Goal: Task Accomplishment & Management: Use online tool/utility

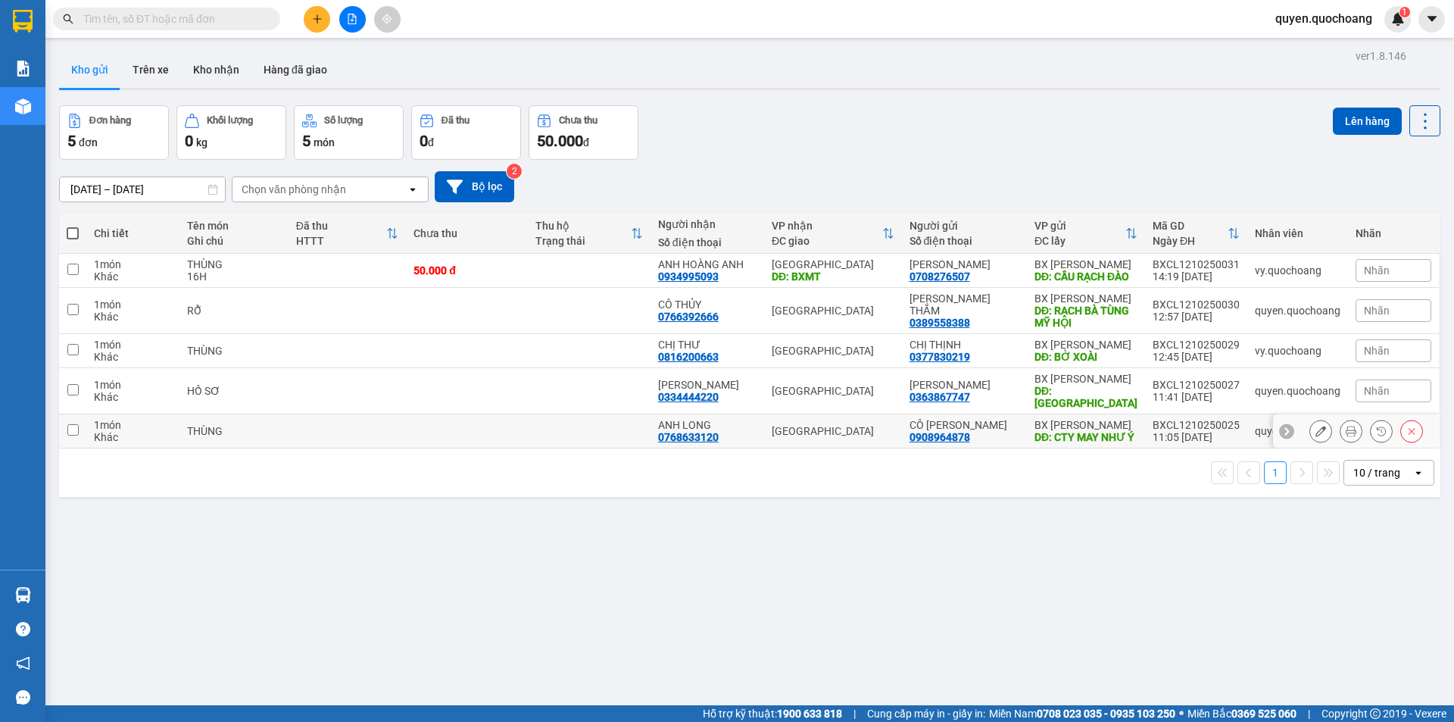
click at [1182, 439] on div "11:05 [DATE]" at bounding box center [1196, 437] width 87 height 12
checkbox input "true"
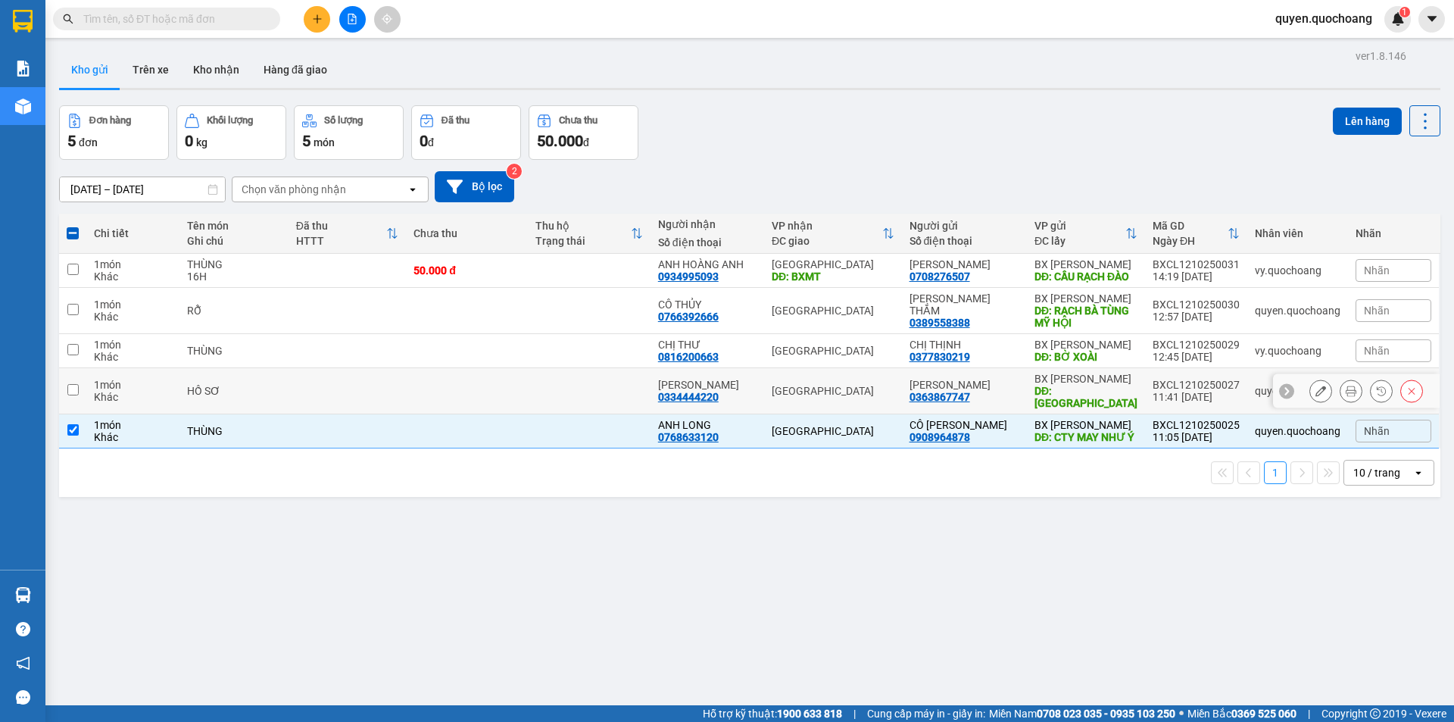
click at [1163, 403] on div "11:41 [DATE]" at bounding box center [1196, 397] width 87 height 12
checkbox input "true"
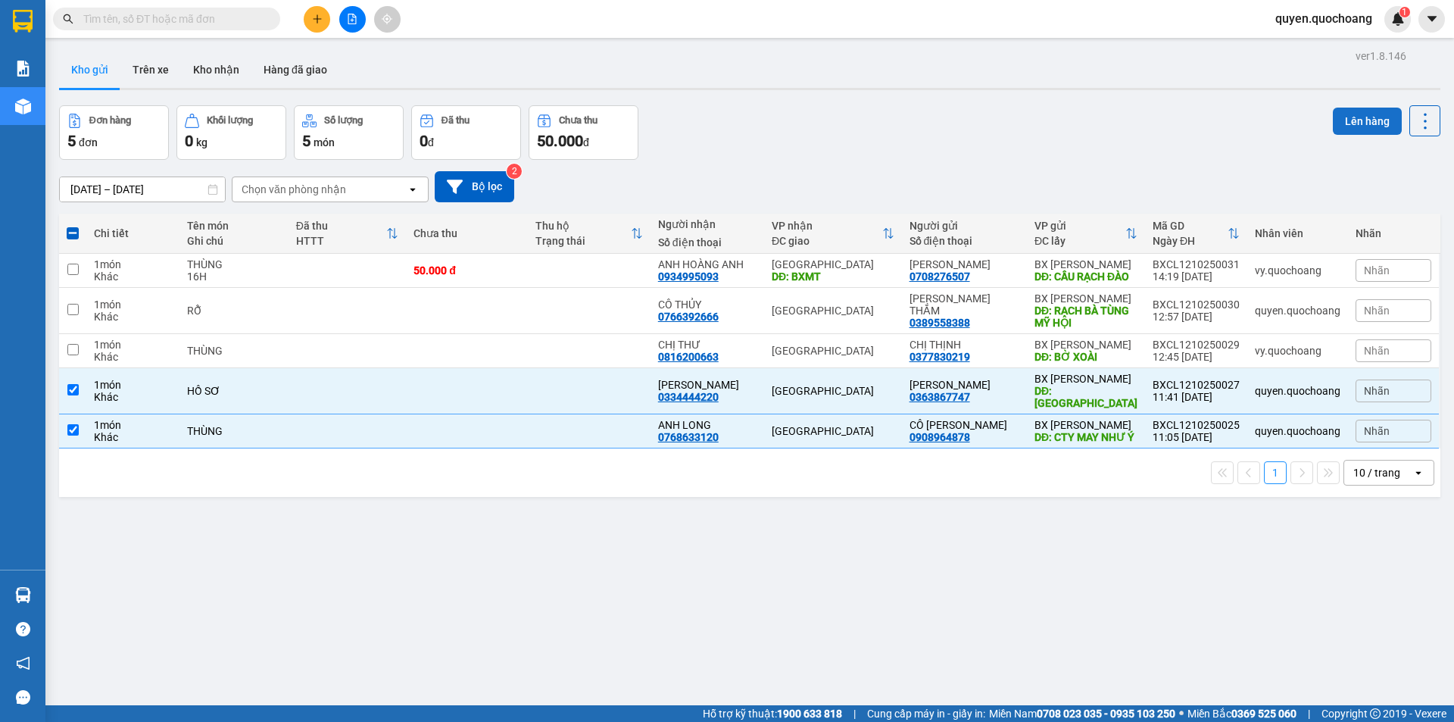
click at [1356, 120] on button "Lên hàng" at bounding box center [1367, 121] width 69 height 27
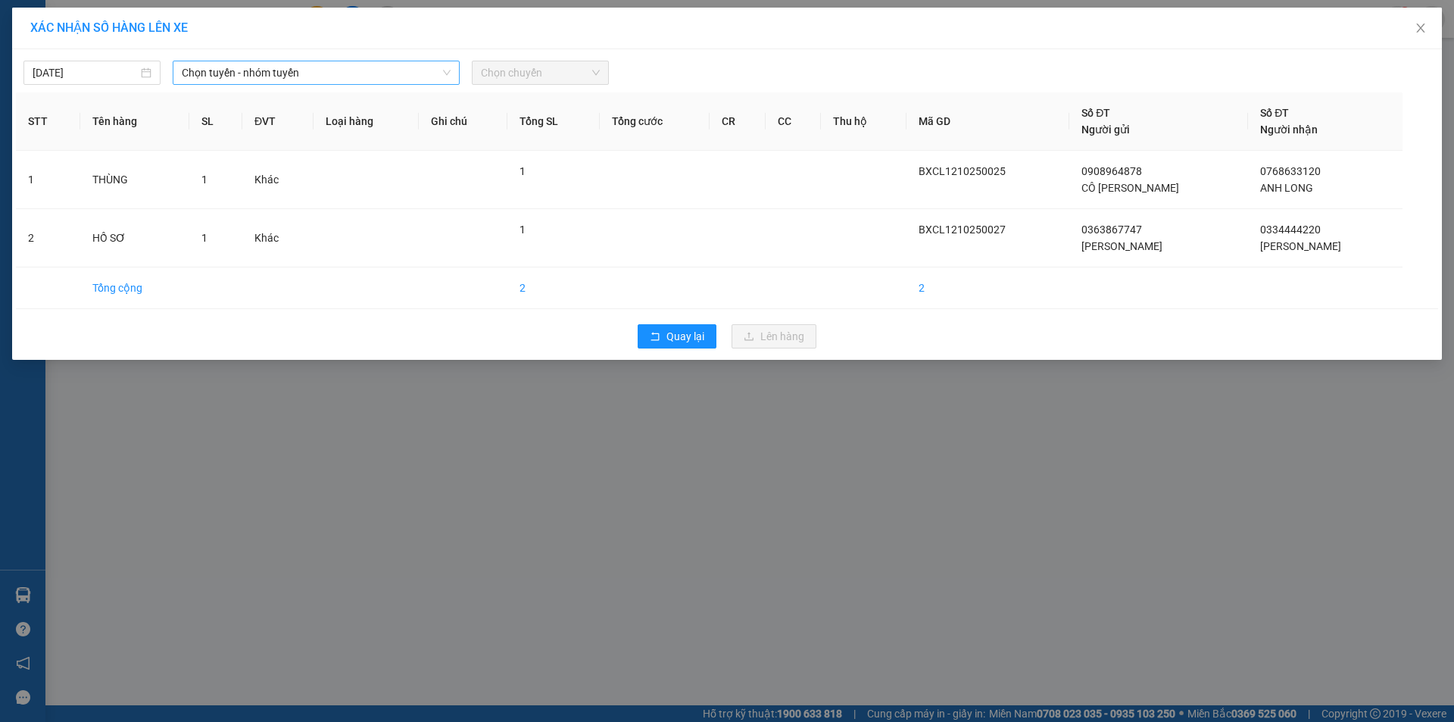
click at [395, 73] on span "Chọn tuyến - nhóm tuyến" at bounding box center [316, 72] width 269 height 23
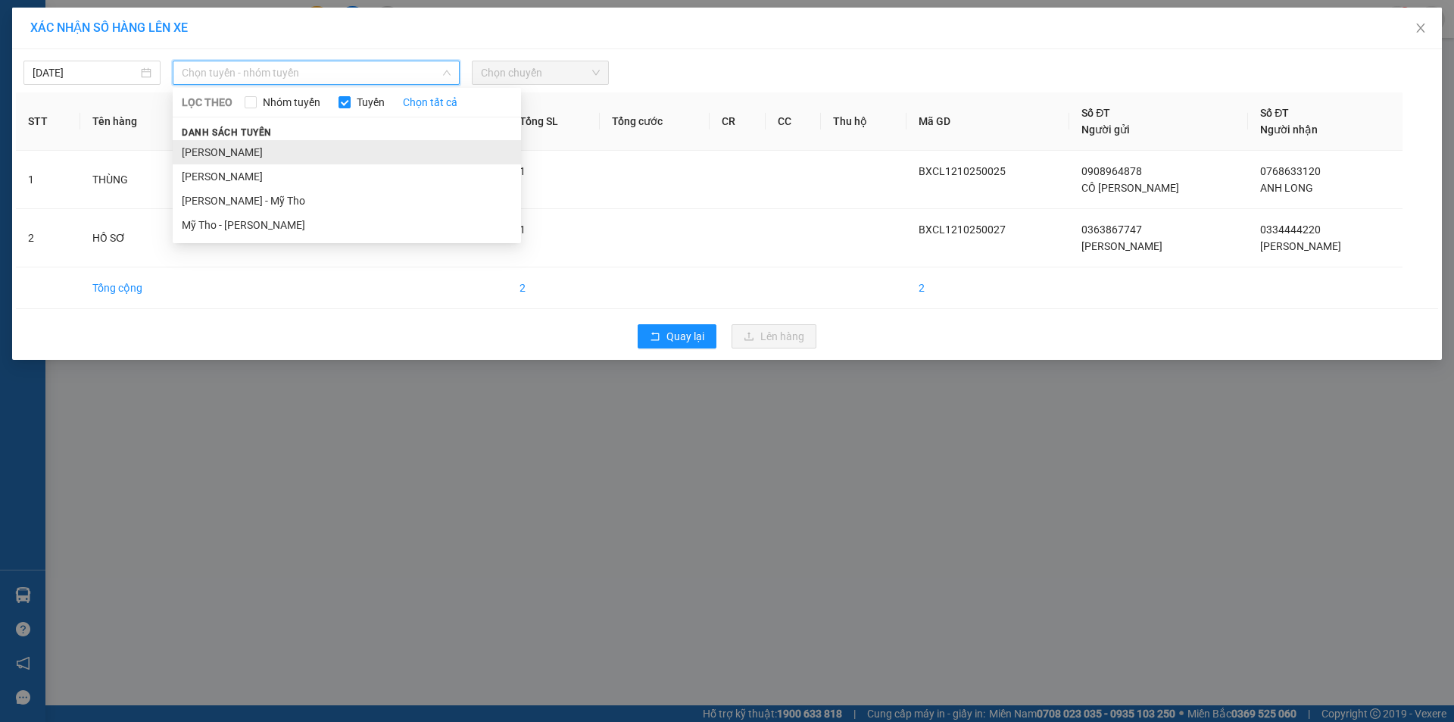
click at [314, 141] on li "[PERSON_NAME]" at bounding box center [347, 152] width 348 height 24
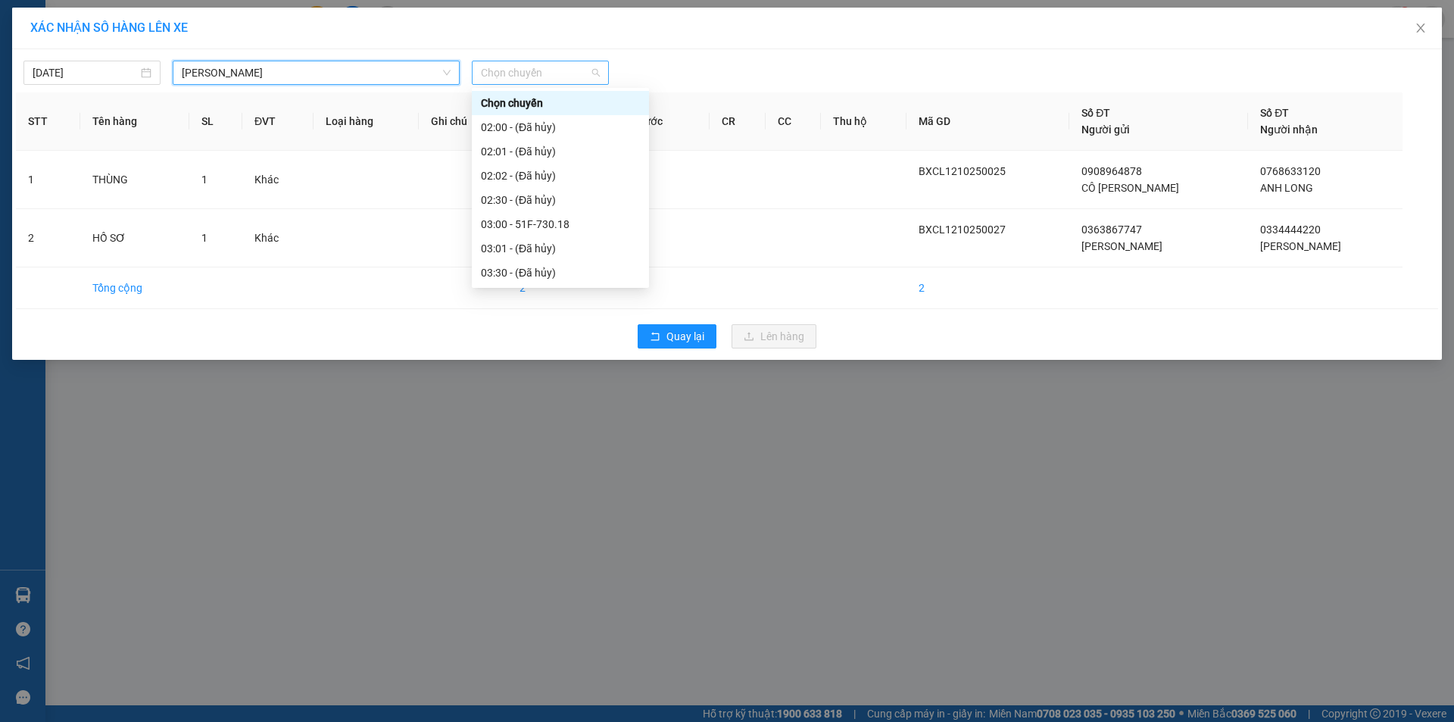
click at [533, 72] on span "Chọn chuyến" at bounding box center [540, 72] width 119 height 23
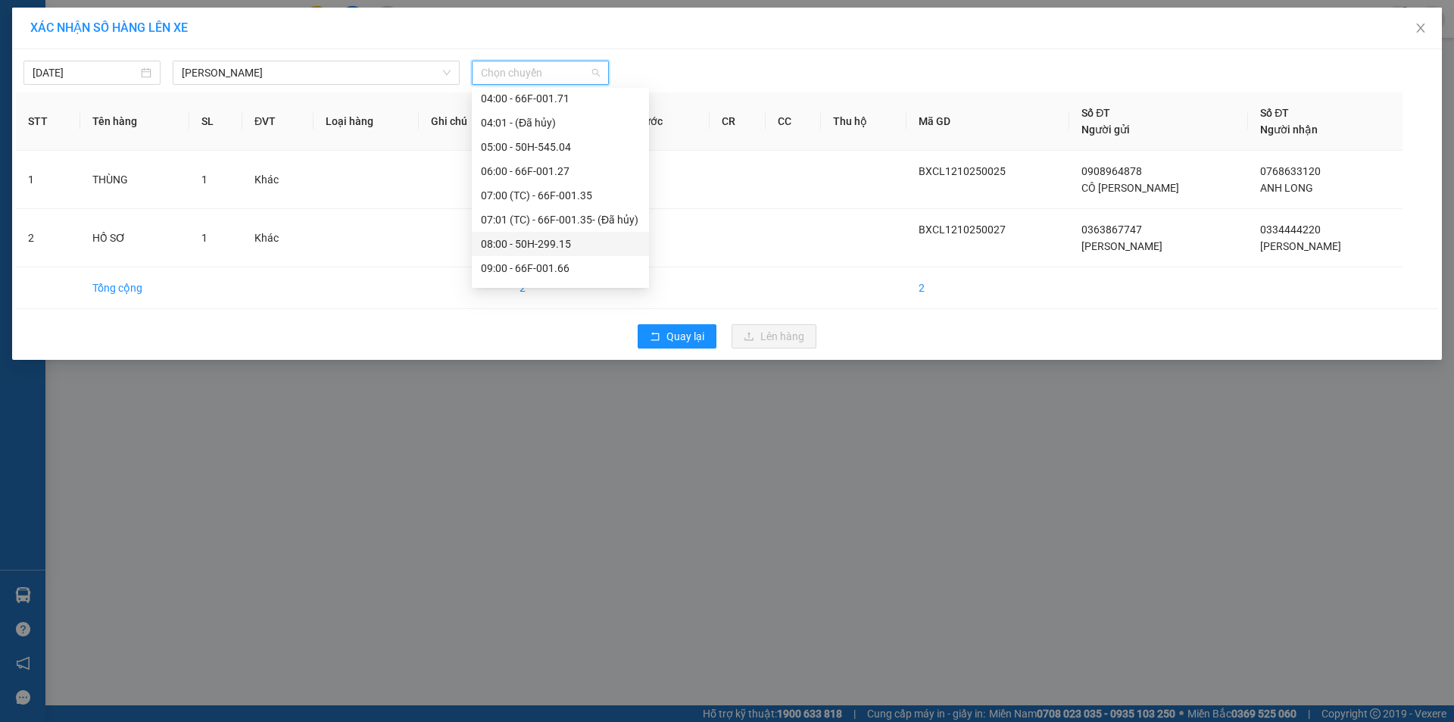
scroll to position [454, 0]
click at [561, 137] on div "12:00 - 51B-277.70" at bounding box center [560, 133] width 159 height 17
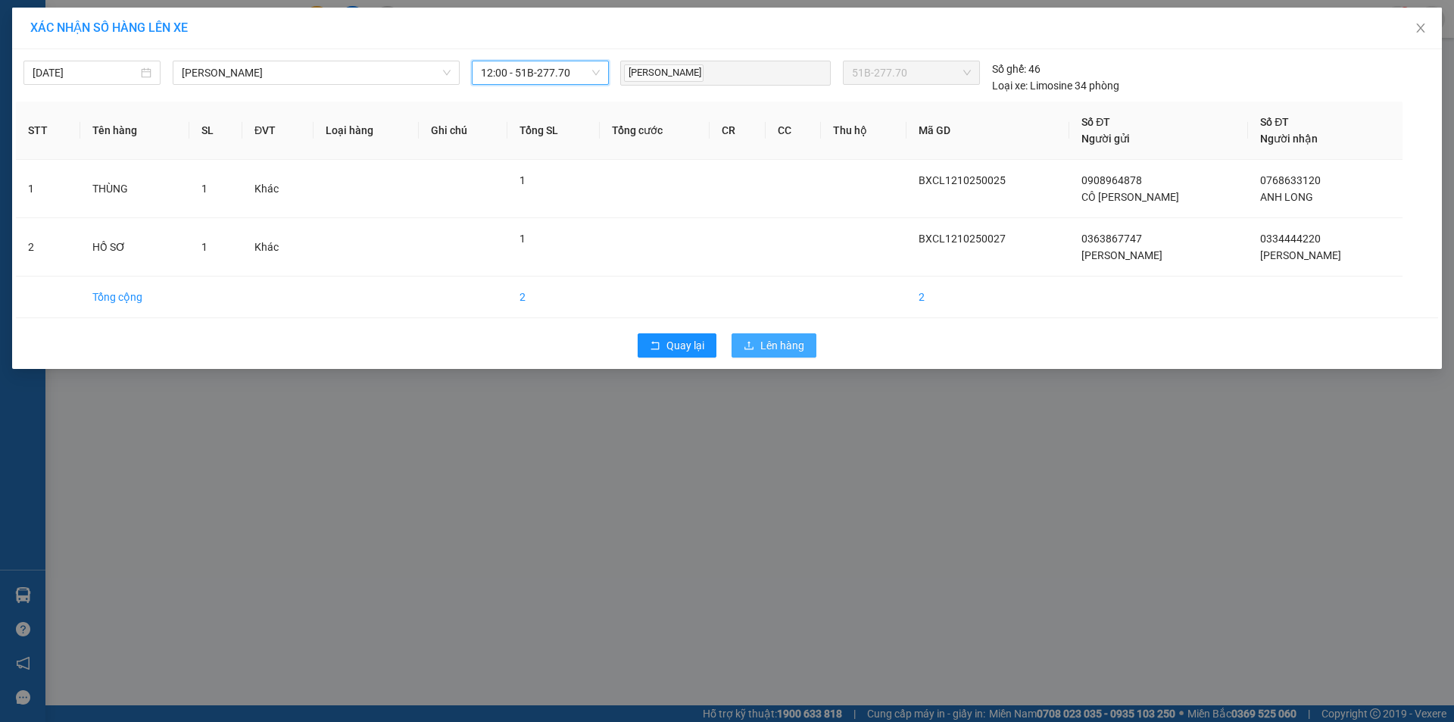
click at [764, 339] on button "Lên hàng" at bounding box center [774, 345] width 85 height 24
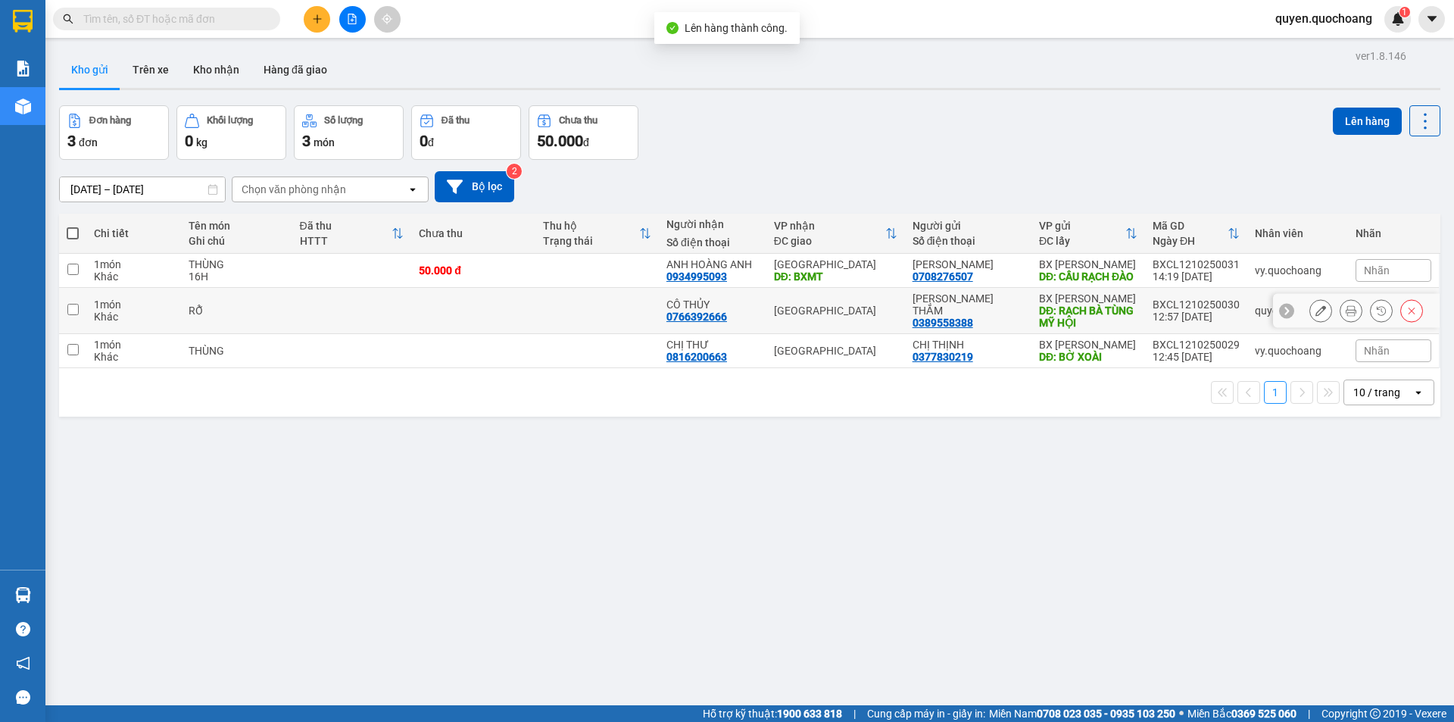
click at [1153, 323] on div "12:57 [DATE]" at bounding box center [1196, 317] width 87 height 12
checkbox input "true"
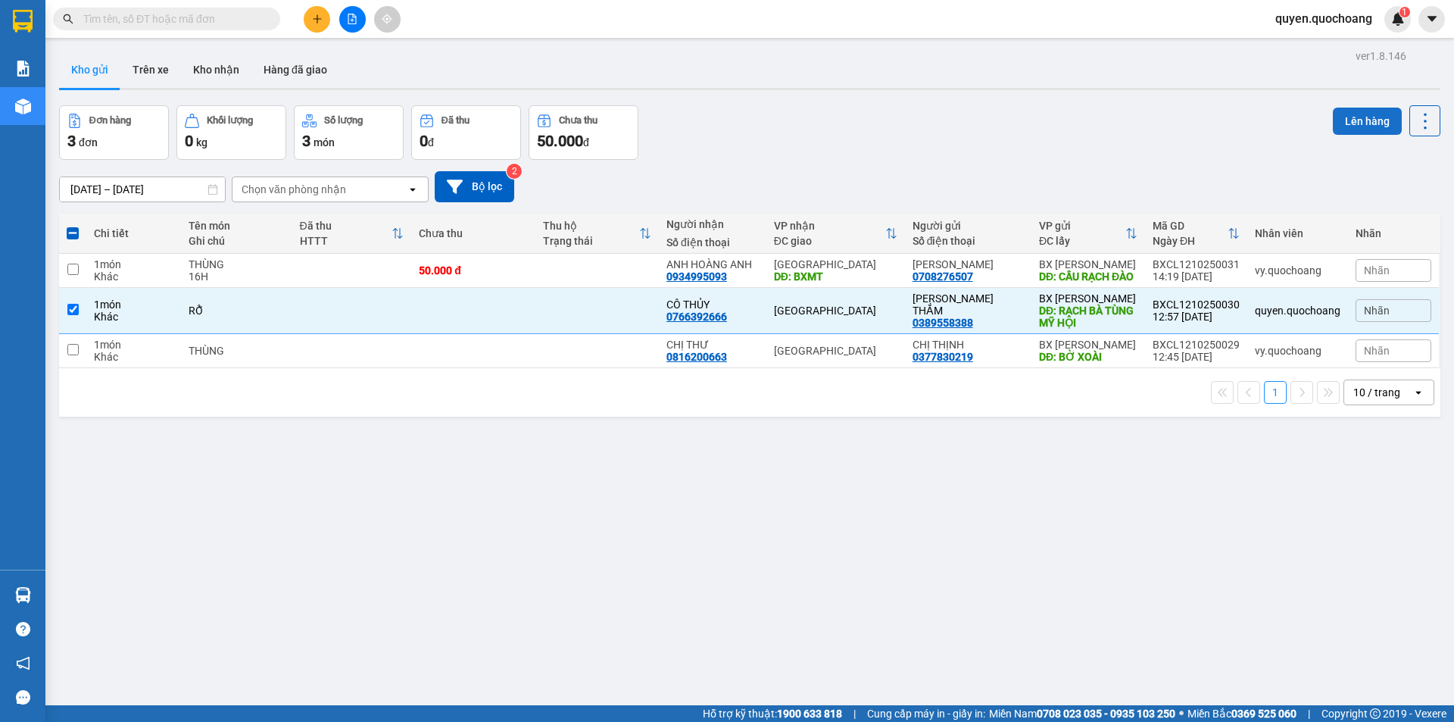
click at [1345, 112] on button "Lên hàng" at bounding box center [1367, 121] width 69 height 27
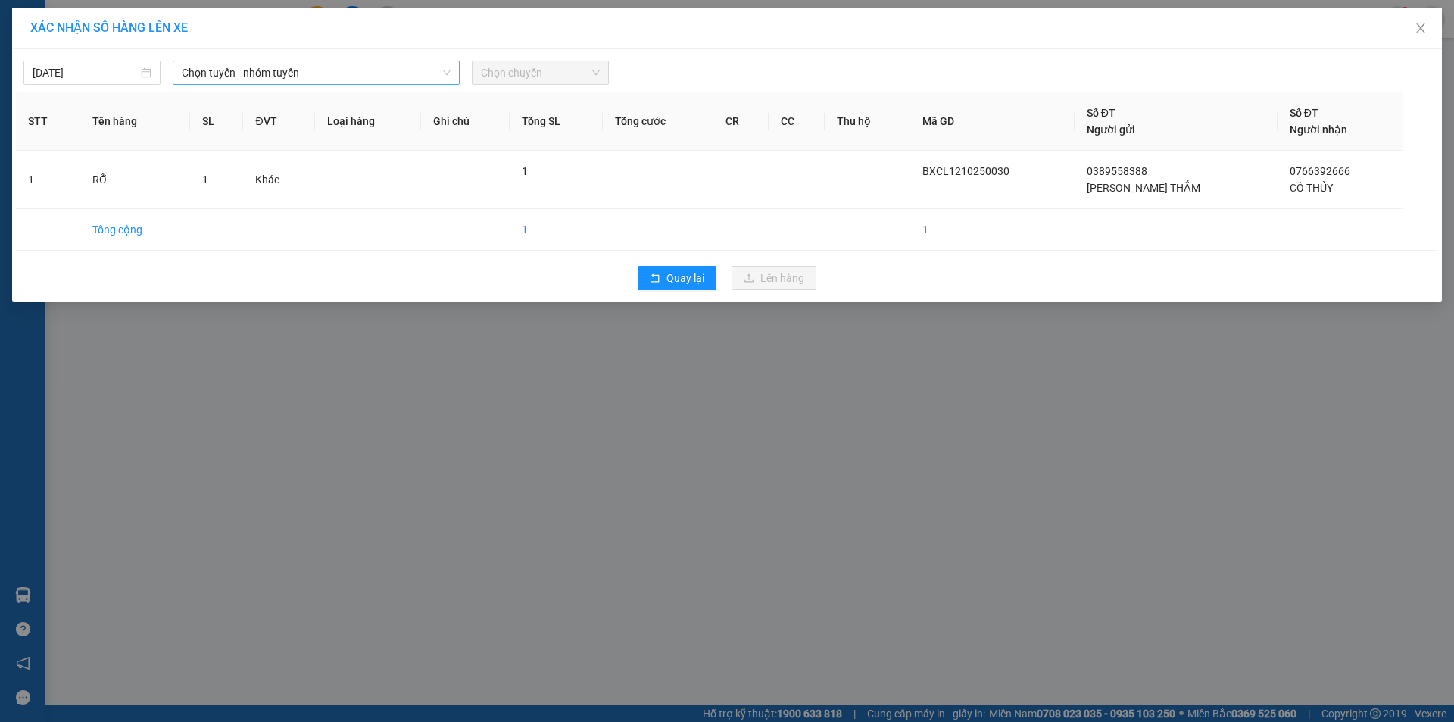
click at [336, 73] on span "Chọn tuyến - nhóm tuyến" at bounding box center [316, 72] width 269 height 23
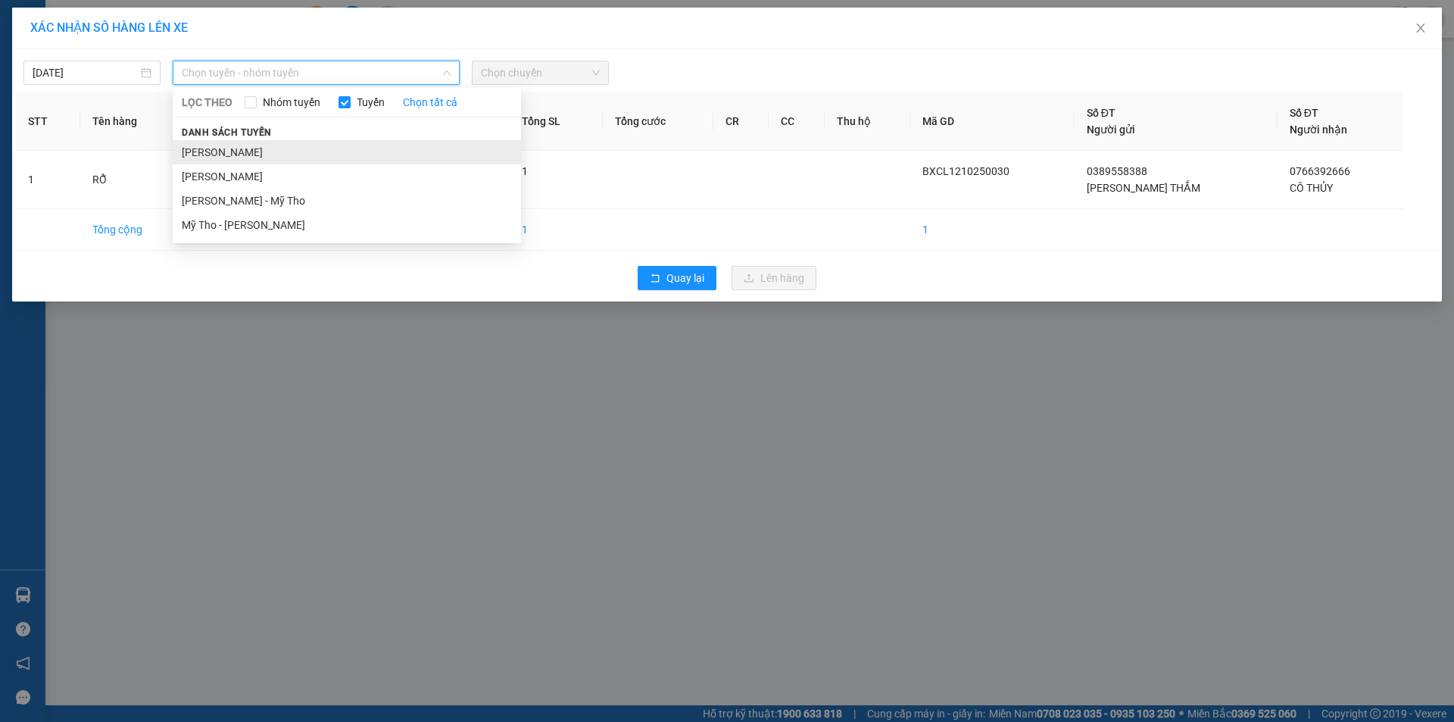
click at [286, 152] on li "[PERSON_NAME]" at bounding box center [347, 152] width 348 height 24
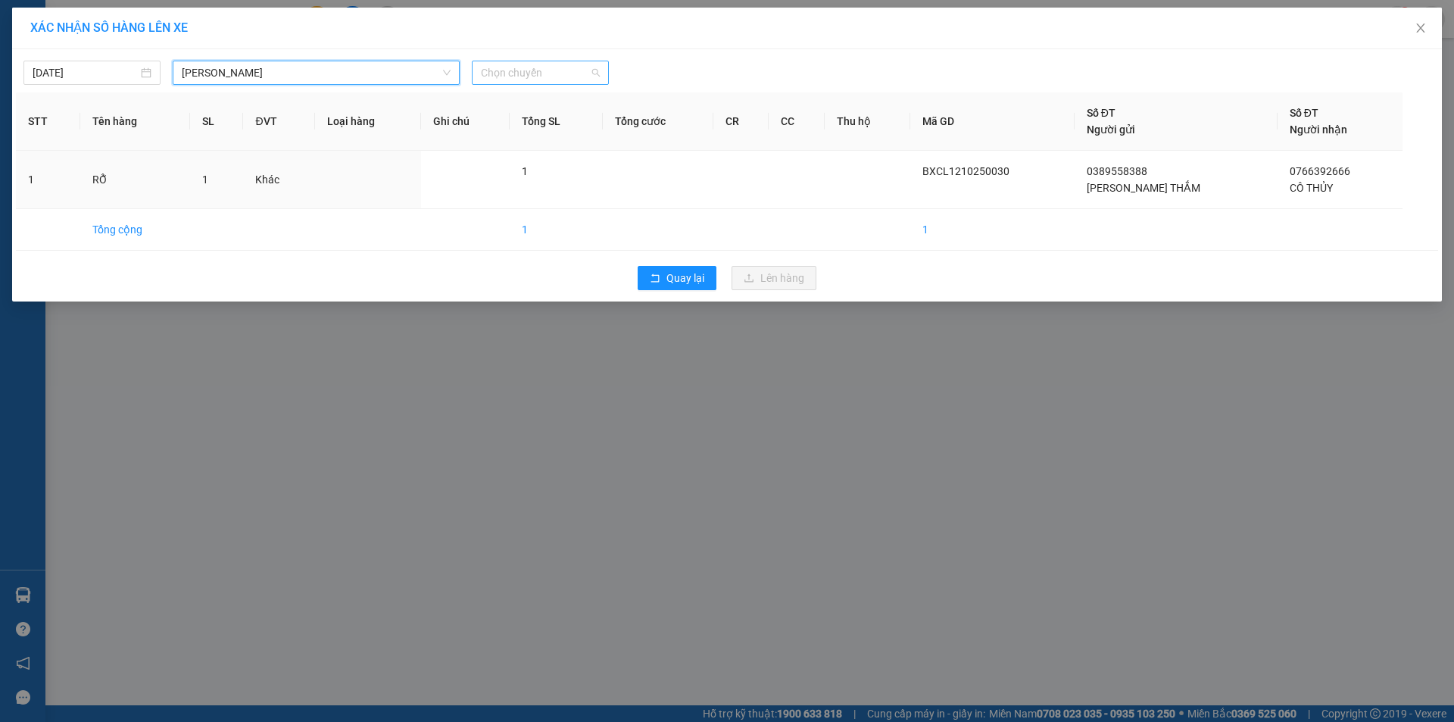
click at [514, 67] on span "Chọn chuyến" at bounding box center [540, 72] width 119 height 23
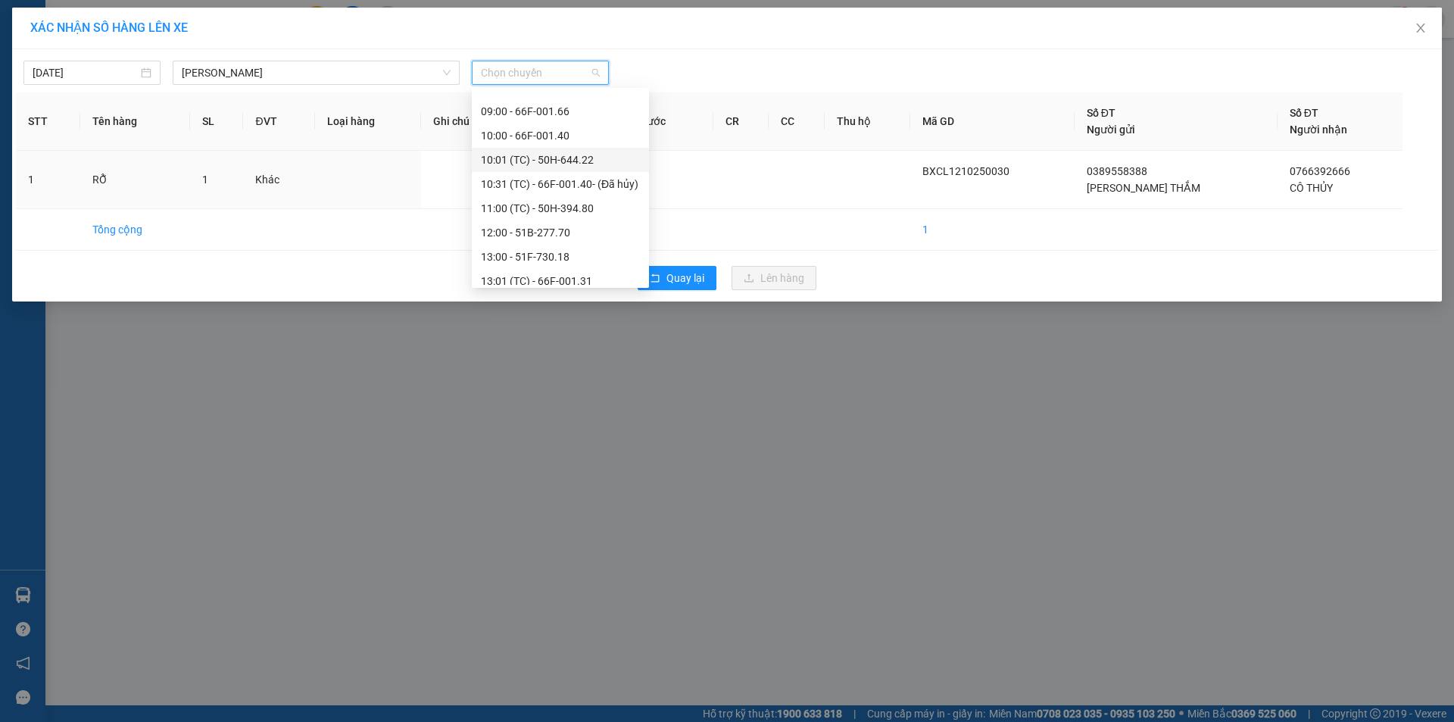
scroll to position [379, 0]
click at [531, 233] on div "13:00 - 51F-730.18" at bounding box center [560, 233] width 159 height 17
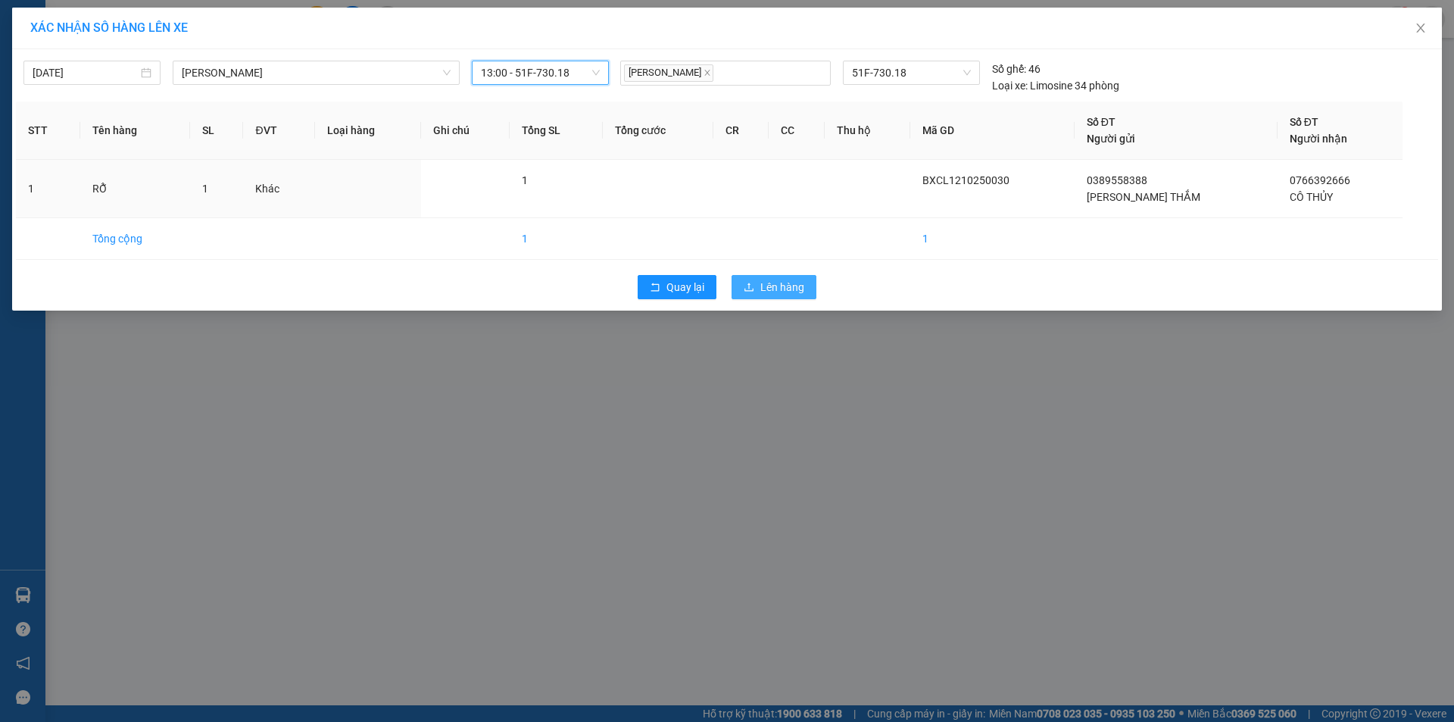
click at [782, 289] on span "Lên hàng" at bounding box center [782, 287] width 44 height 17
